Goal: Task Accomplishment & Management: Manage account settings

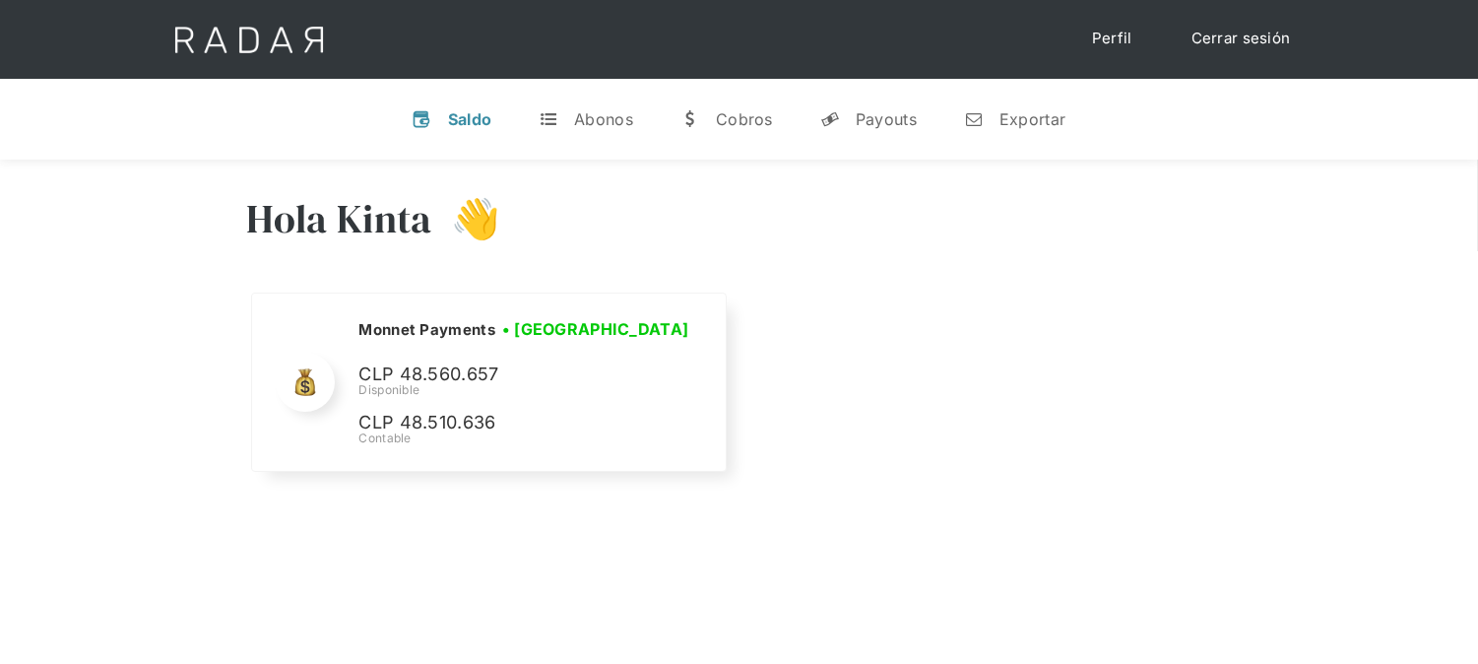
click at [1268, 32] on link "Cerrar sesión" at bounding box center [1241, 39] width 139 height 38
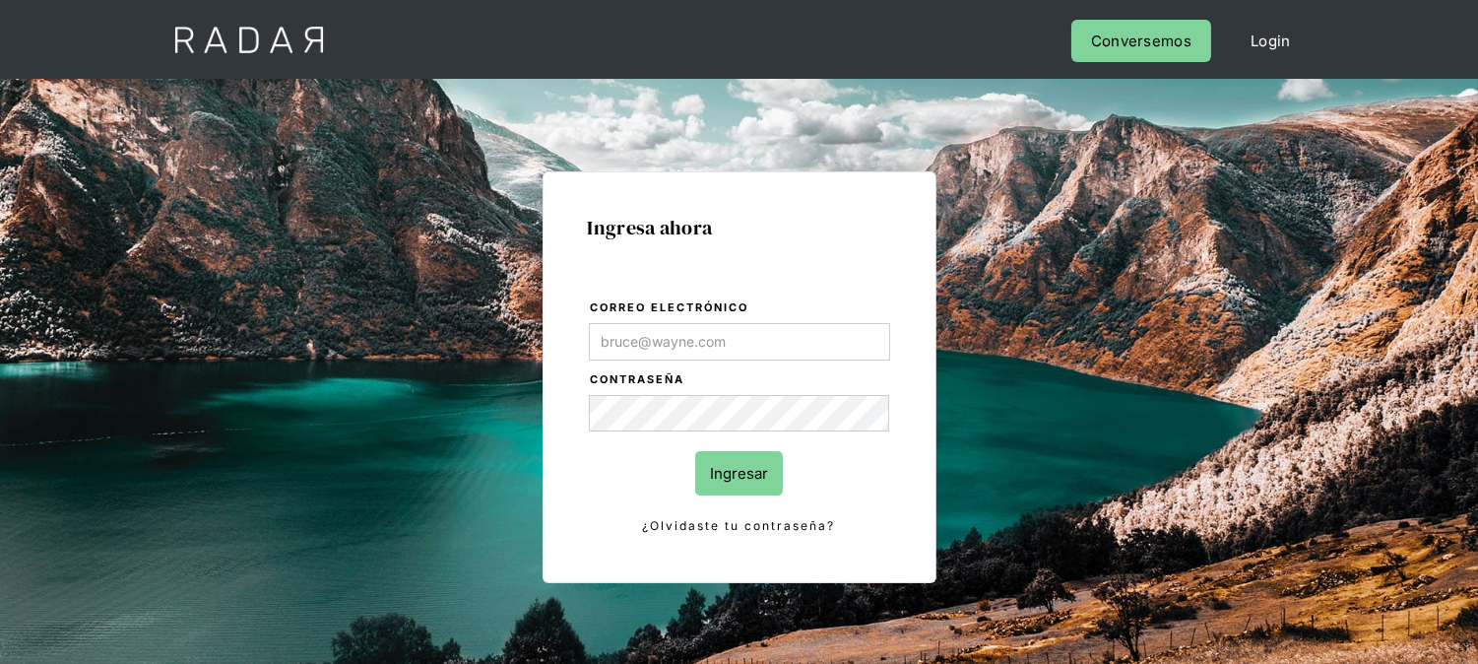
type input "[EMAIL_ADDRESS][DOMAIN_NAME]"
click at [730, 465] on input "Ingresar" at bounding box center [739, 473] width 88 height 44
